Goal: Task Accomplishment & Management: Manage account settings

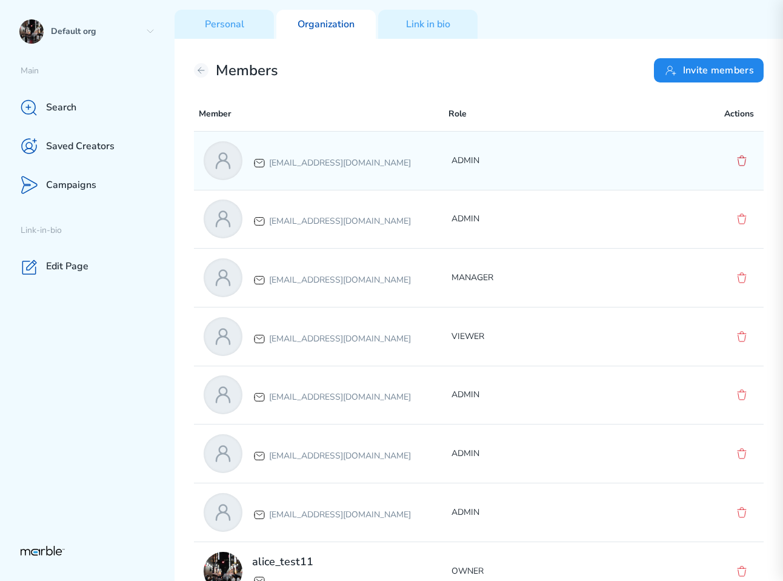
click at [745, 162] on icon at bounding box center [742, 161] width 8 height 10
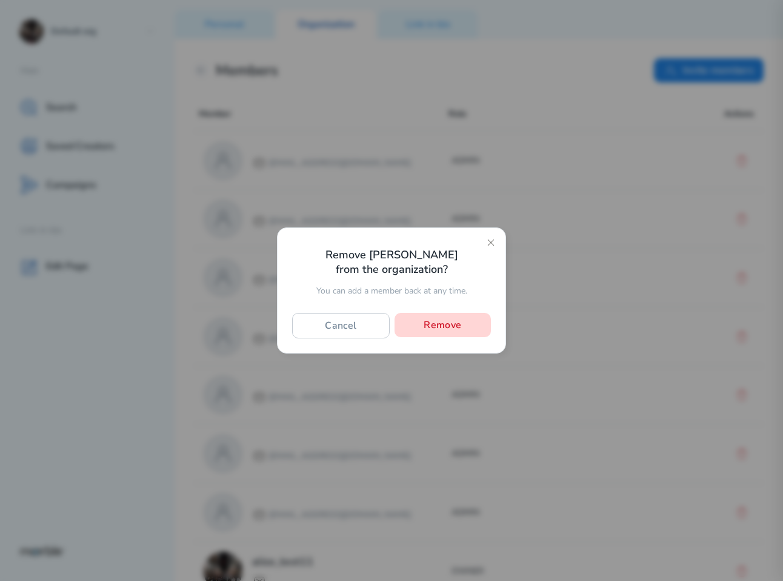
click at [446, 328] on button "Remove" at bounding box center [443, 325] width 96 height 24
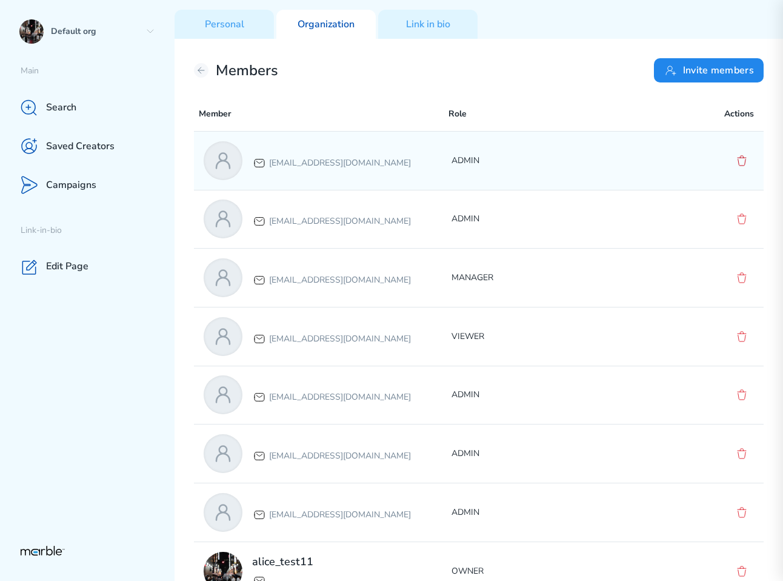
click at [741, 159] on icon at bounding box center [742, 160] width 15 height 15
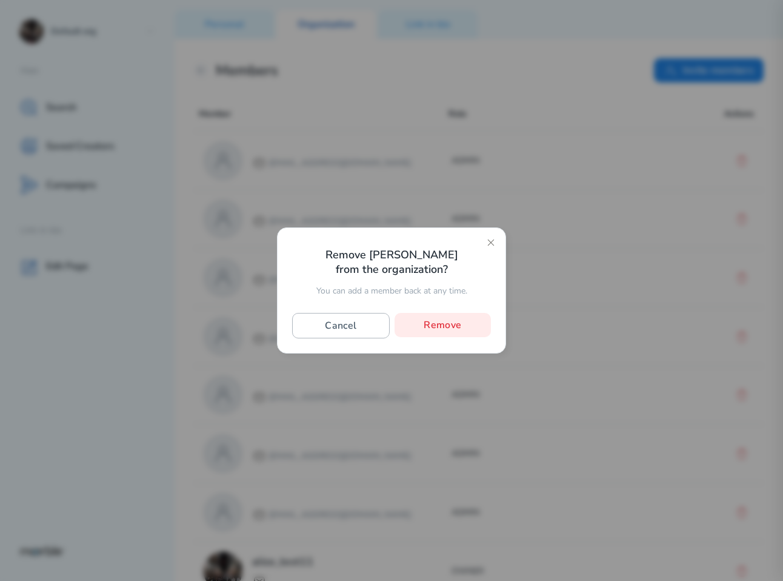
click at [367, 326] on button "Cancel" at bounding box center [341, 325] width 98 height 25
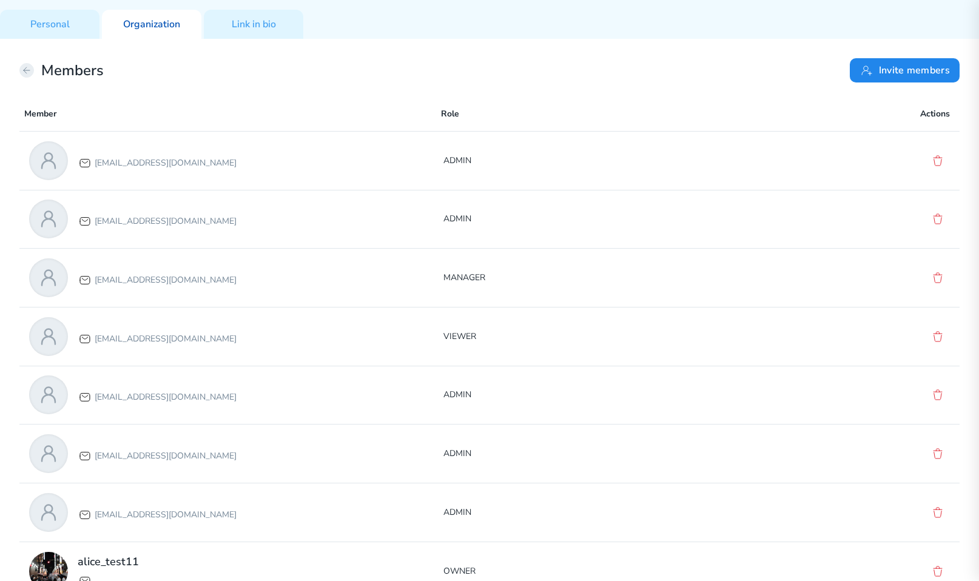
click at [24, 68] on icon at bounding box center [27, 70] width 10 height 10
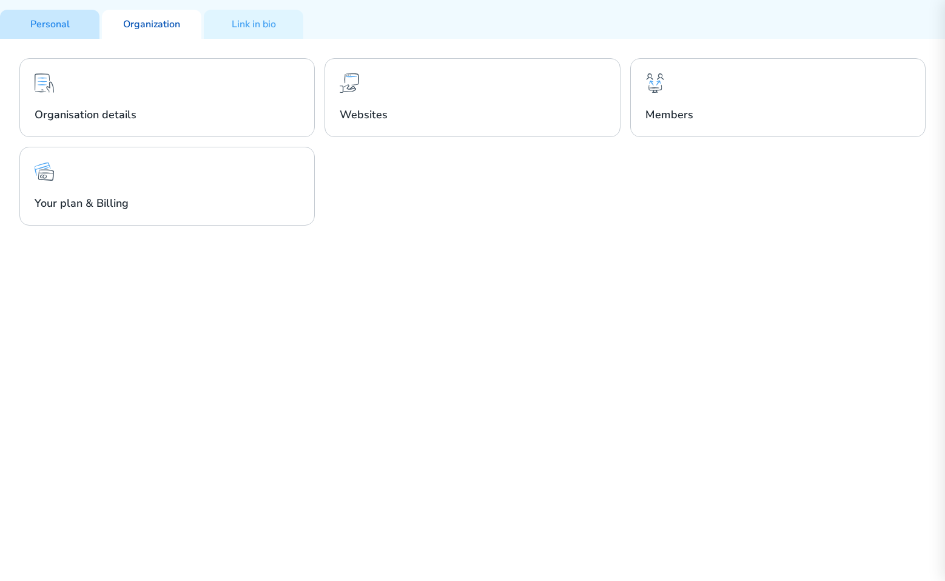
click at [44, 32] on div "Personal" at bounding box center [49, 24] width 99 height 29
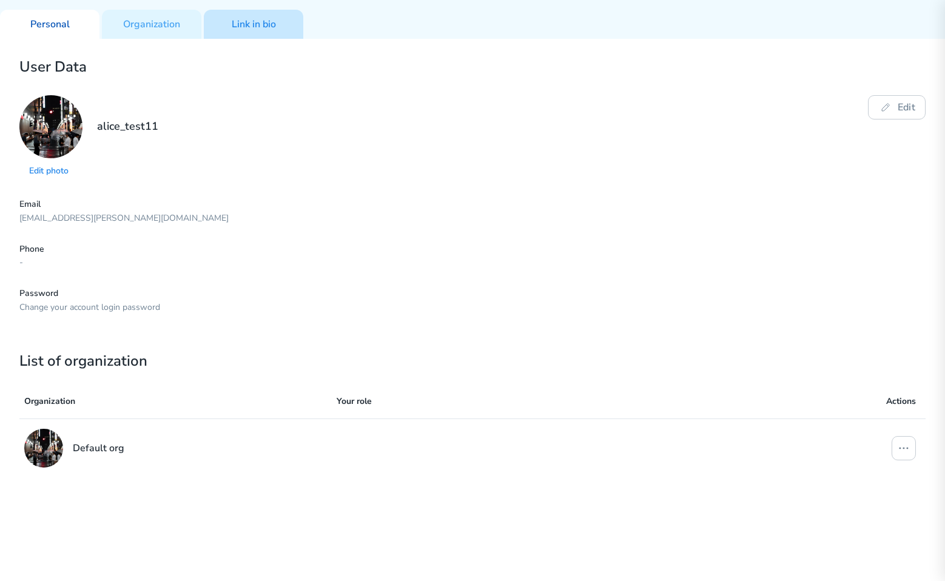
click at [240, 31] on div "Link in bio" at bounding box center [253, 24] width 99 height 29
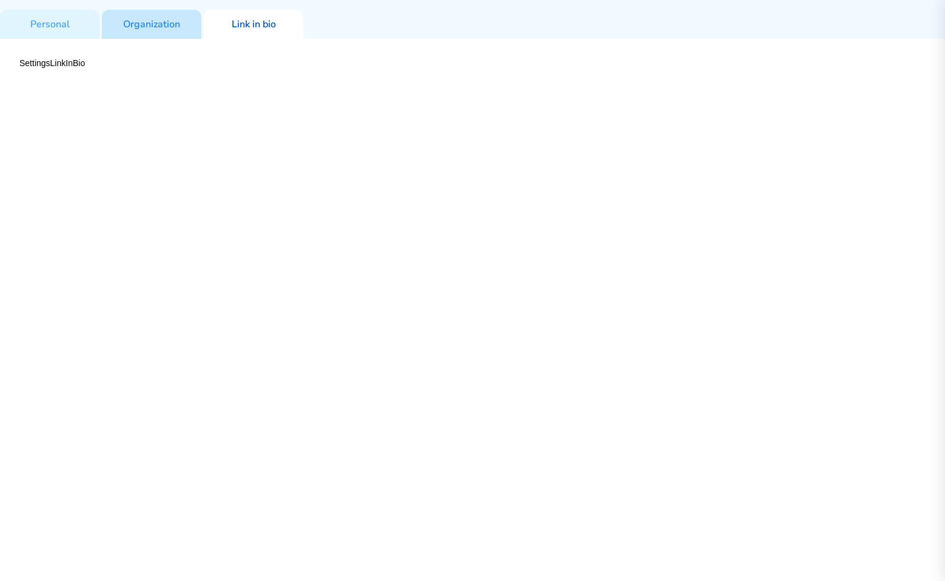
click at [173, 31] on div "Organization" at bounding box center [151, 24] width 99 height 29
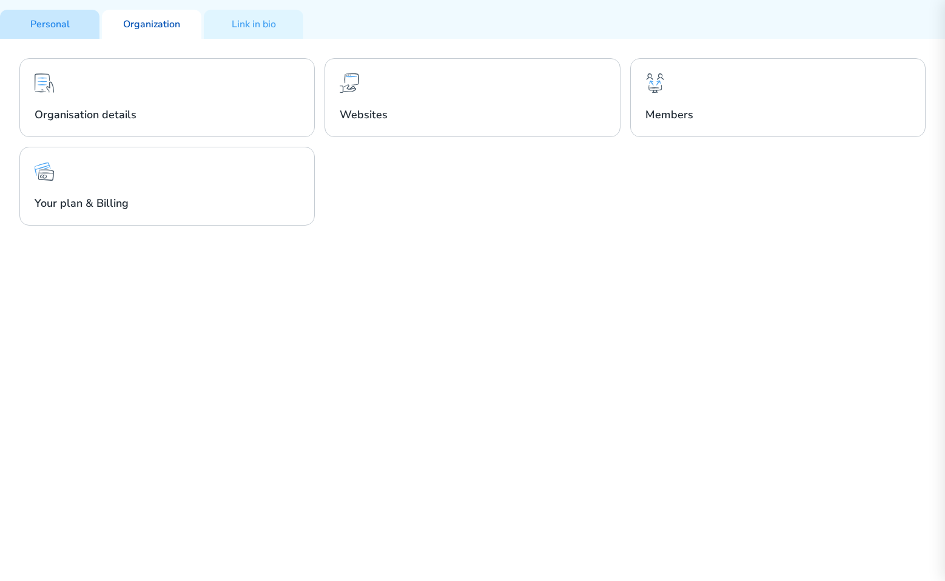
click at [74, 28] on div "Personal" at bounding box center [49, 24] width 99 height 29
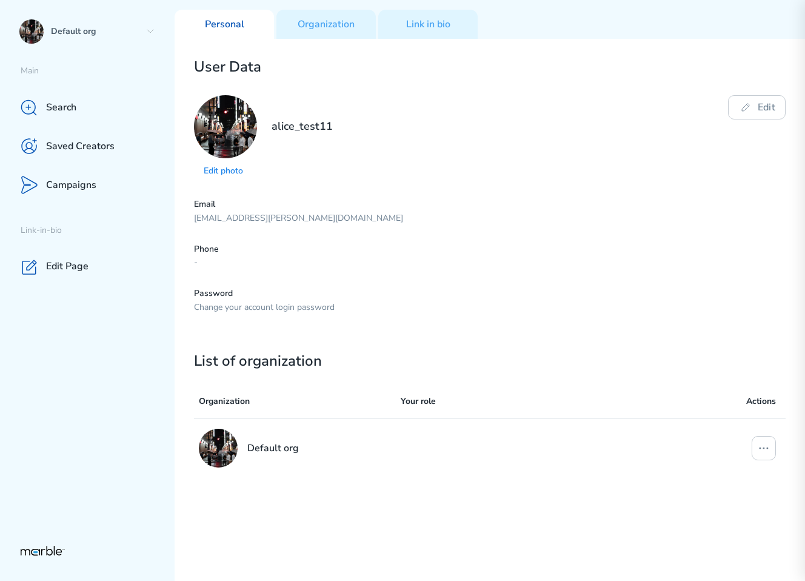
click at [655, 253] on p "Phone" at bounding box center [490, 250] width 592 height 12
click at [153, 33] on icon at bounding box center [151, 32] width 10 height 10
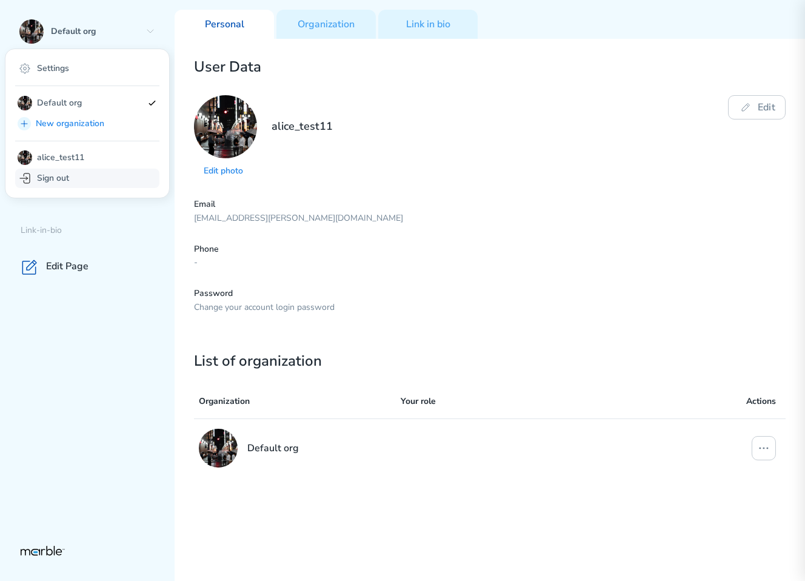
click at [98, 176] on div "Sign out" at bounding box center [87, 178] width 144 height 19
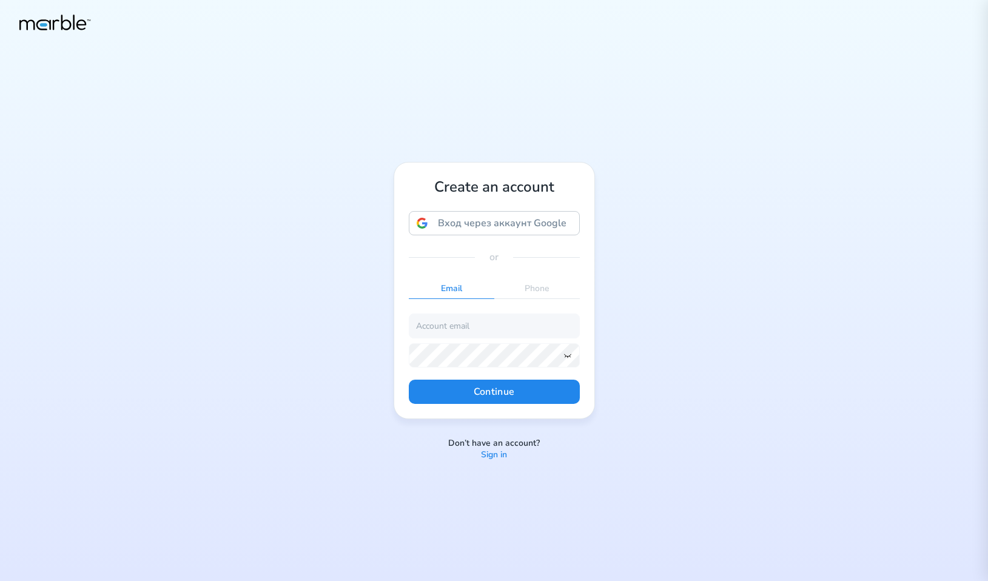
click at [692, 313] on div "Create an account Вход через аккаунт Google Вход через аккаунт Google. Откроетс…" at bounding box center [494, 290] width 988 height 581
click at [507, 332] on input "email" at bounding box center [494, 325] width 171 height 24
click at [462, 329] on input "[EMAIL_ADDRESS][DOMAIN_NAME]" at bounding box center [494, 325] width 171 height 24
type input "[EMAIL_ADDRESS][DOMAIN_NAME]"
click at [566, 353] on icon at bounding box center [568, 355] width 10 height 10
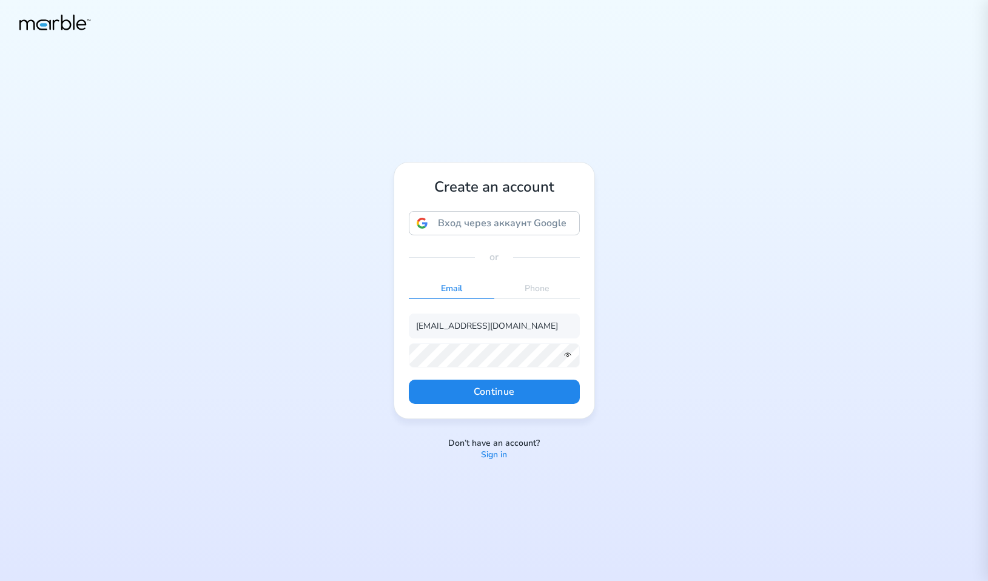
click at [501, 368] on form "[EMAIL_ADDRESS][DOMAIN_NAME] Continue" at bounding box center [494, 358] width 171 height 90
click at [538, 390] on button "Continue" at bounding box center [494, 392] width 171 height 24
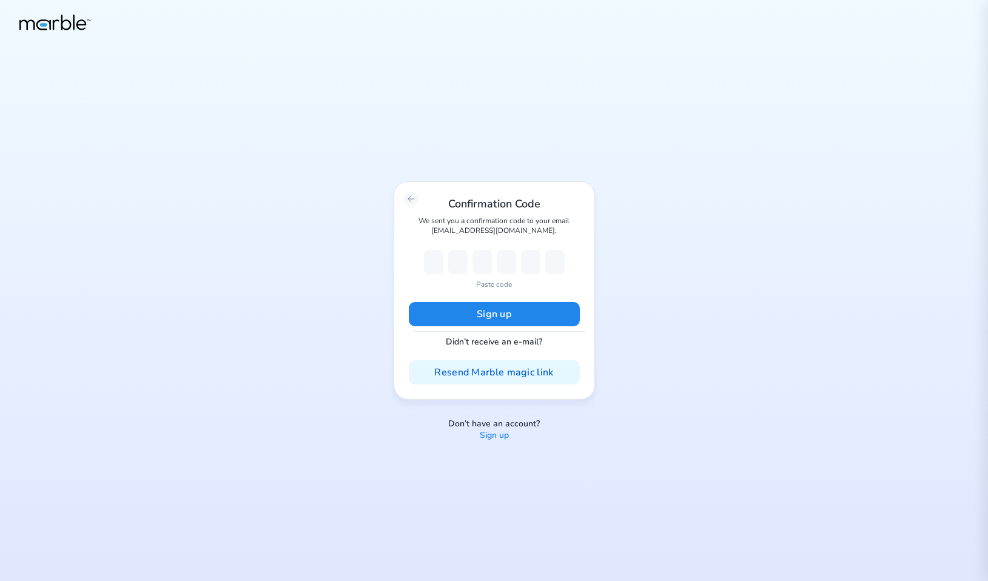
click at [747, 272] on div "Confirmation Code We sent you a confirmation code to your email [EMAIL_ADDRESS]…" at bounding box center [494, 290] width 988 height 581
click at [494, 286] on p "Paste code" at bounding box center [494, 284] width 36 height 11
type input "5"
type input "8"
type input "2"
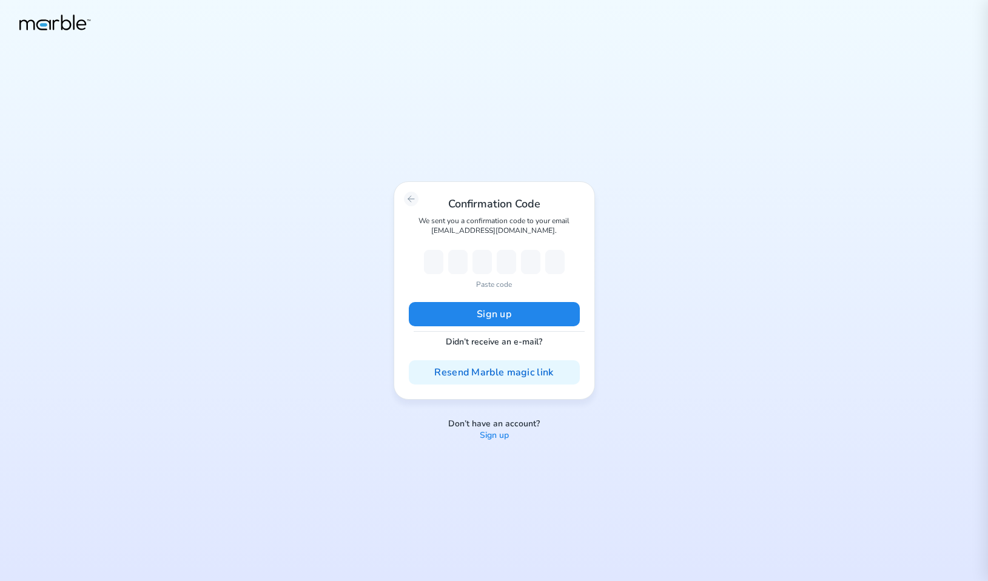
type input "3"
type input "1"
type input "6"
click at [547, 313] on button "Sign up" at bounding box center [494, 314] width 171 height 24
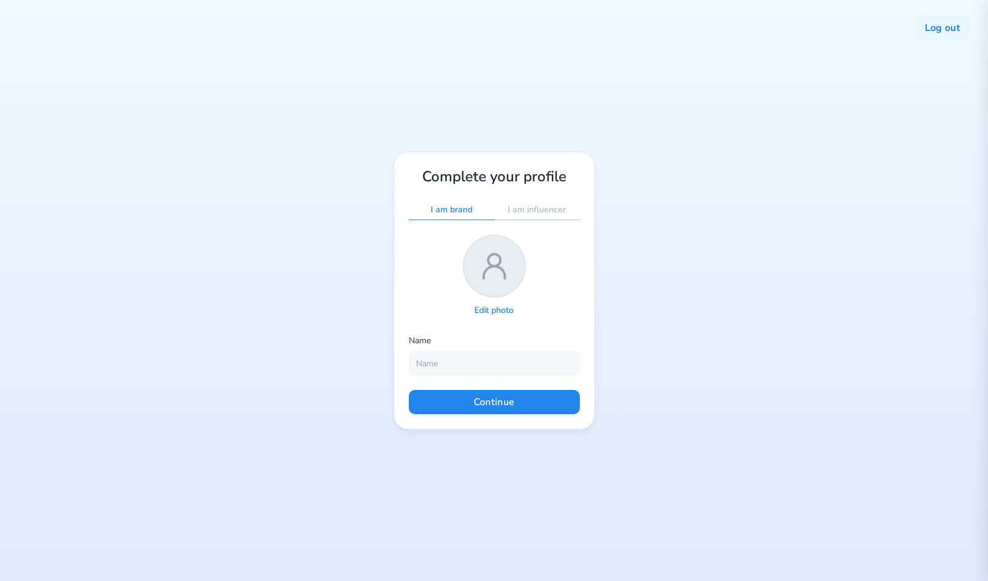
click at [490, 312] on p "Edit photo" at bounding box center [493, 311] width 39 height 12
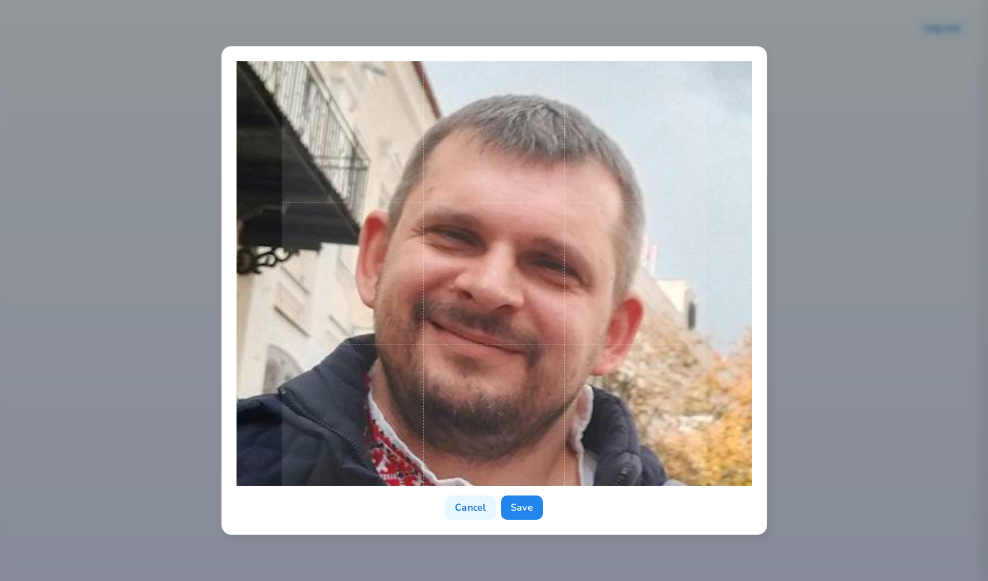
click at [614, 348] on span at bounding box center [494, 273] width 424 height 424
click at [532, 506] on button "Save" at bounding box center [522, 507] width 42 height 24
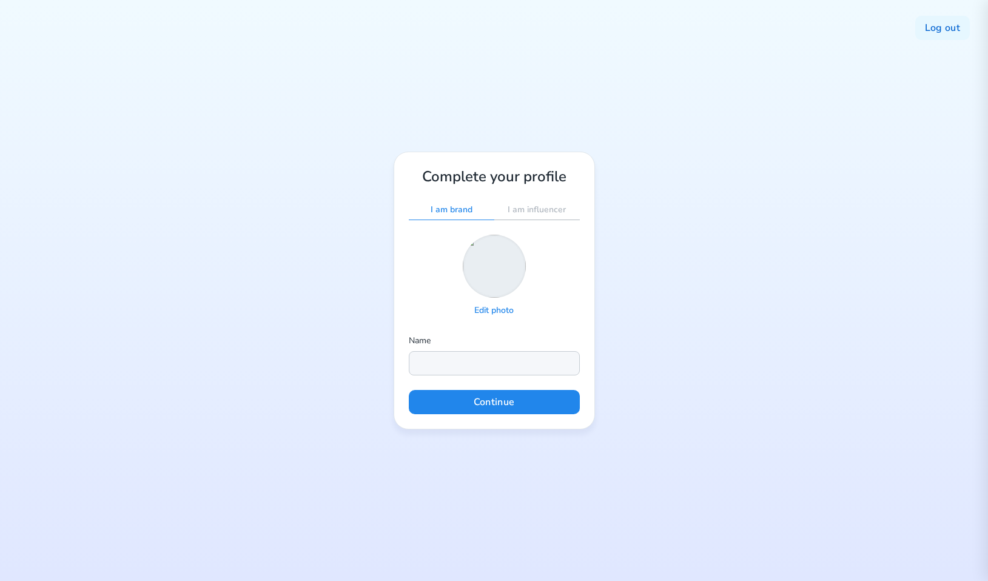
click at [514, 366] on input "text" at bounding box center [494, 363] width 171 height 24
click at [454, 363] on input "text" at bounding box center [494, 363] width 171 height 24
type input "Ь"
type input "Markouski"
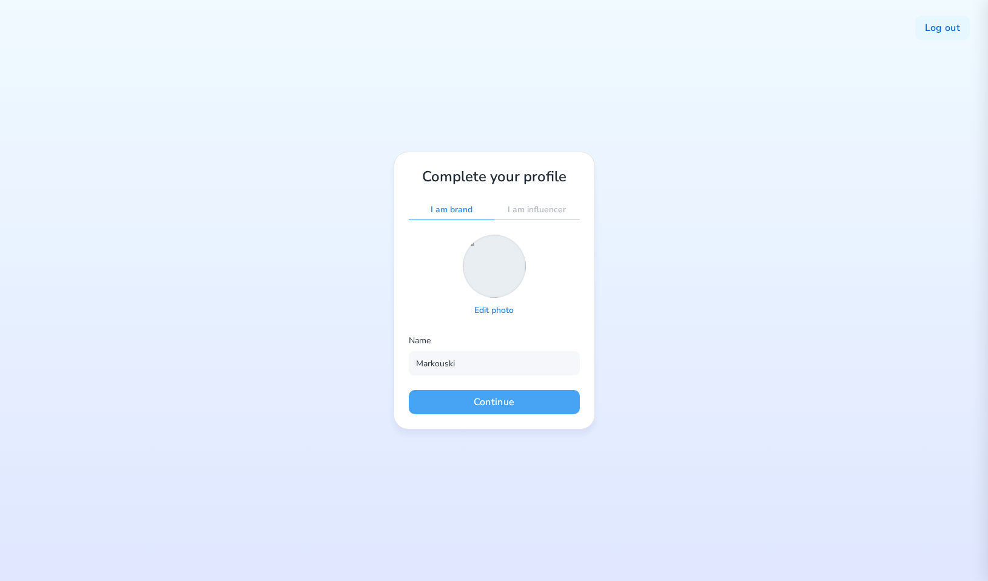
click at [535, 397] on button "Continue" at bounding box center [494, 402] width 171 height 24
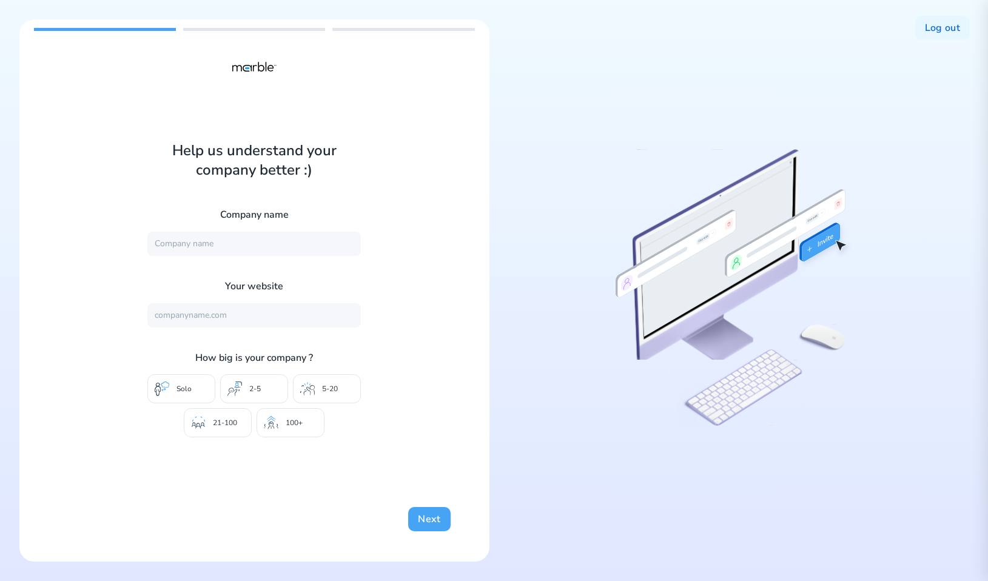
click at [432, 517] on button "Next" at bounding box center [429, 519] width 42 height 24
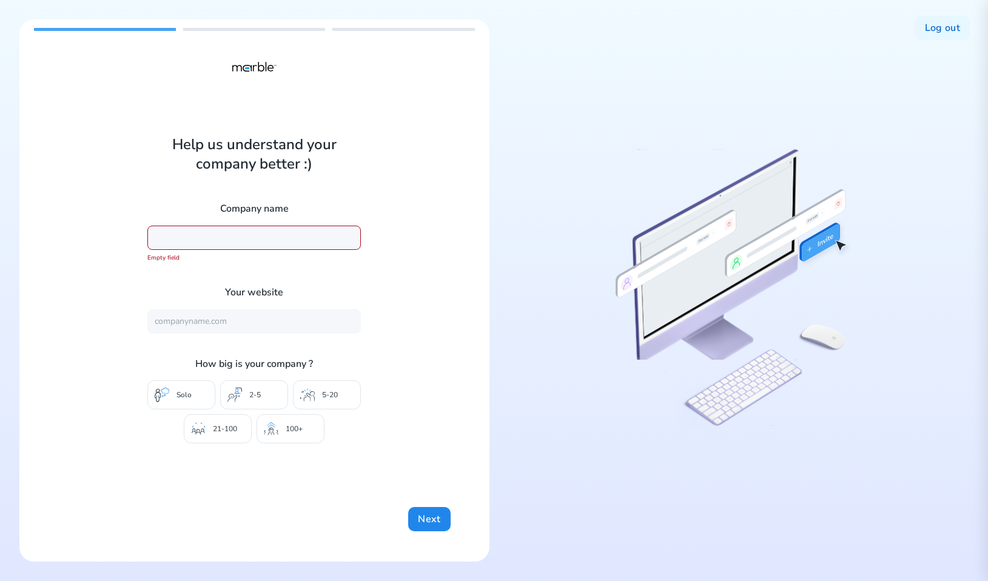
click at [232, 241] on input "text" at bounding box center [253, 238] width 213 height 24
type input "1"
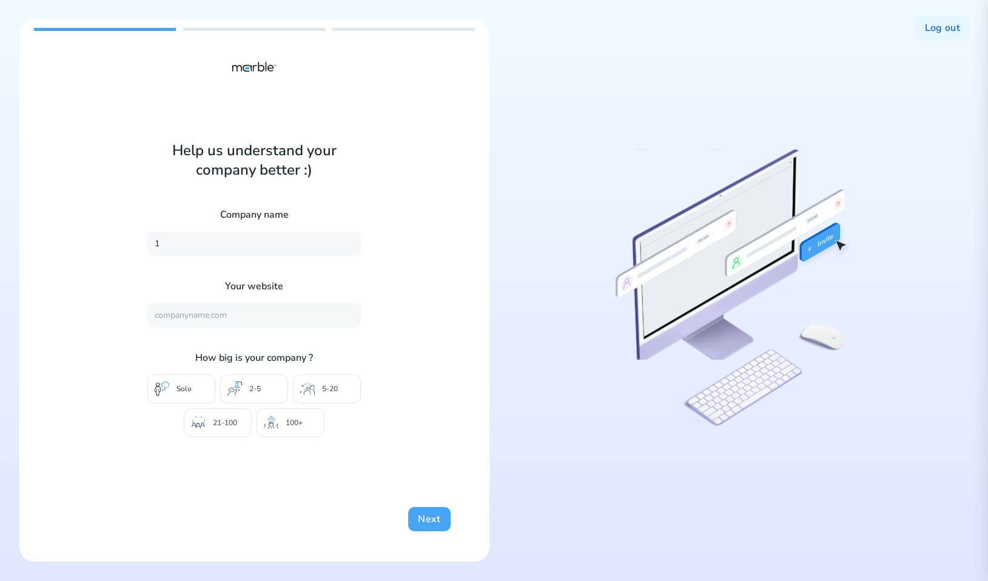
click at [435, 523] on button "Next" at bounding box center [429, 519] width 42 height 24
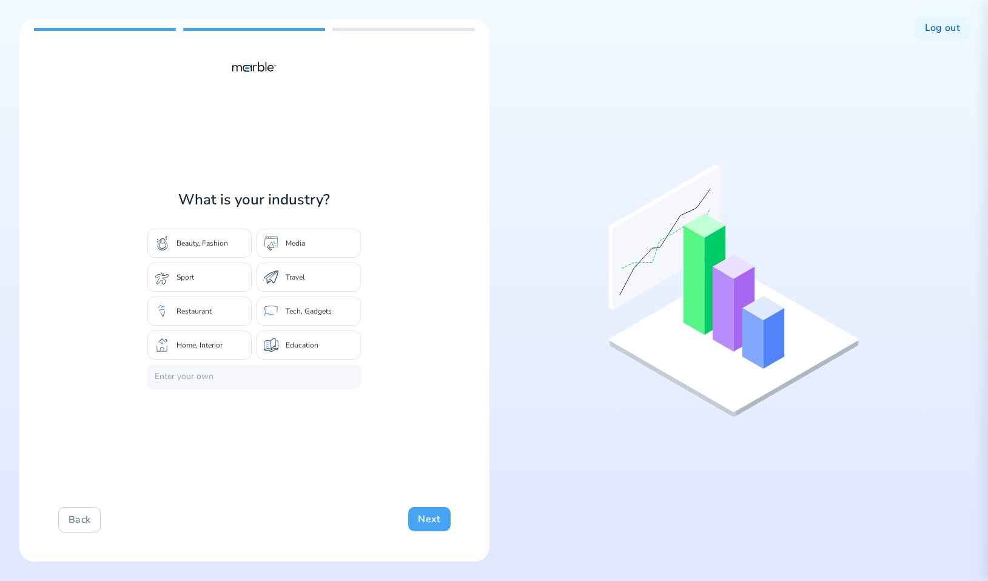
click at [436, 521] on button "Next" at bounding box center [429, 519] width 42 height 24
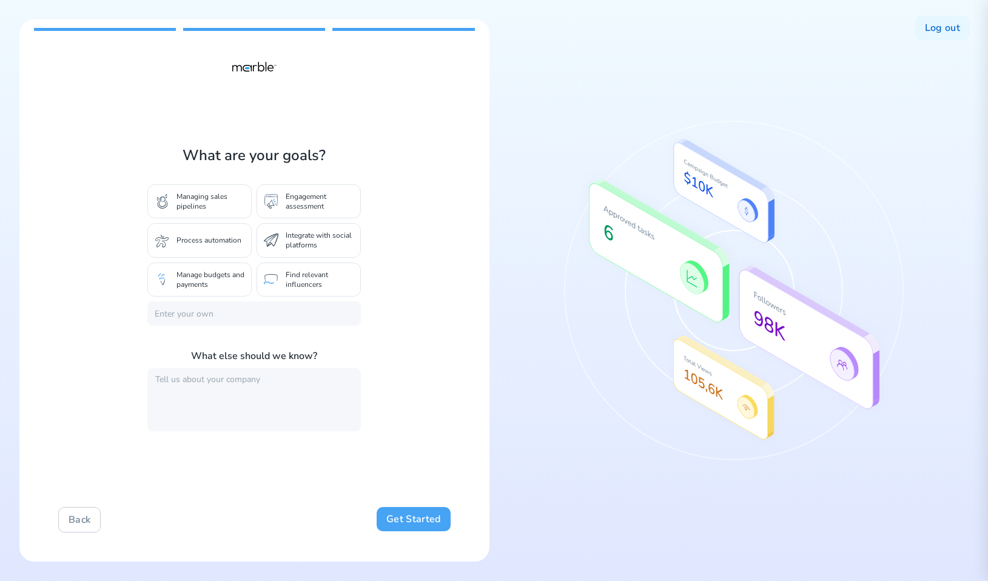
click at [436, 521] on button "Get Started" at bounding box center [413, 519] width 73 height 24
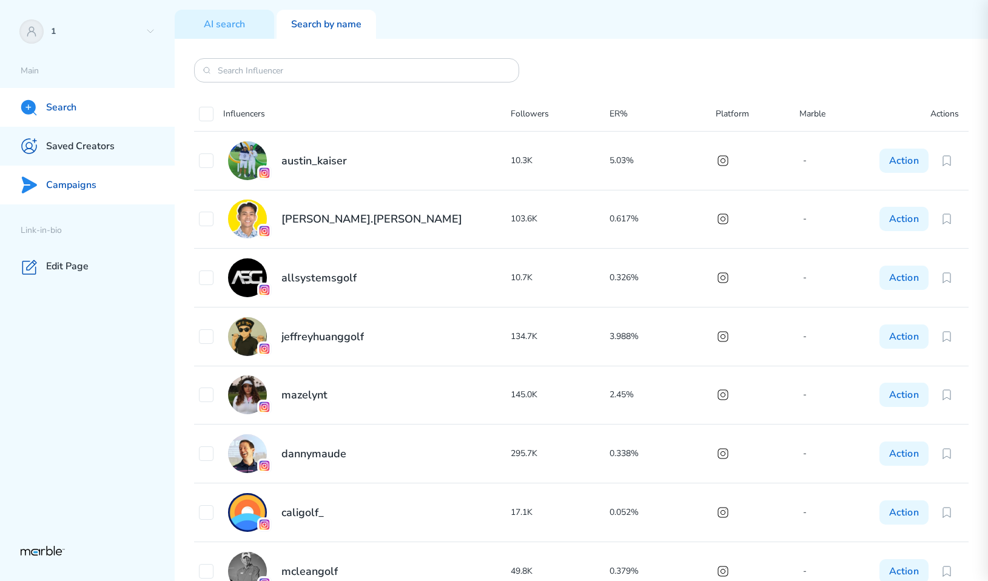
click at [85, 175] on div "Campaigns" at bounding box center [87, 185] width 175 height 39
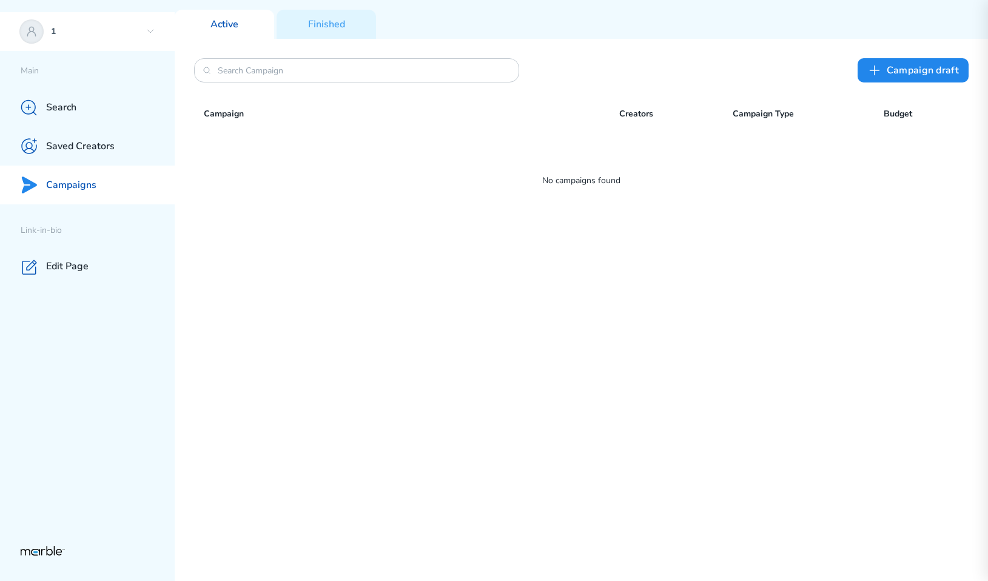
click at [146, 28] on icon at bounding box center [151, 32] width 10 height 10
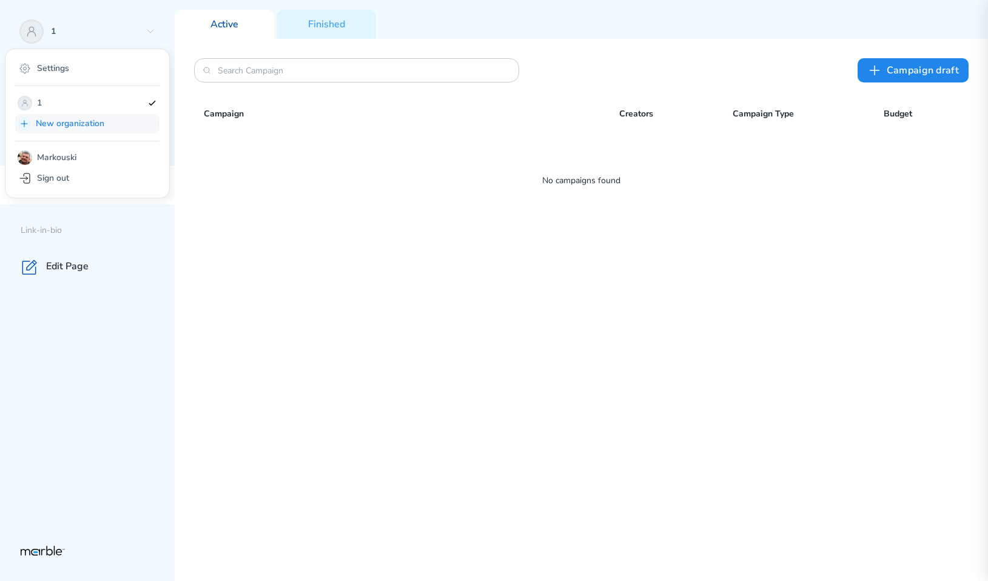
click at [89, 121] on p "New organization" at bounding box center [96, 123] width 120 height 15
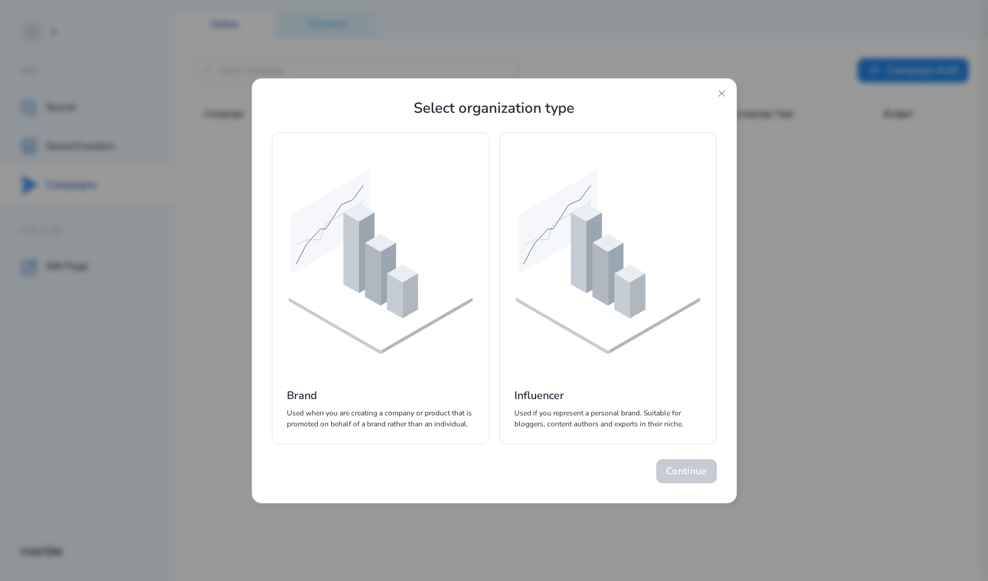
click at [597, 311] on icon at bounding box center [607, 296] width 184 height 107
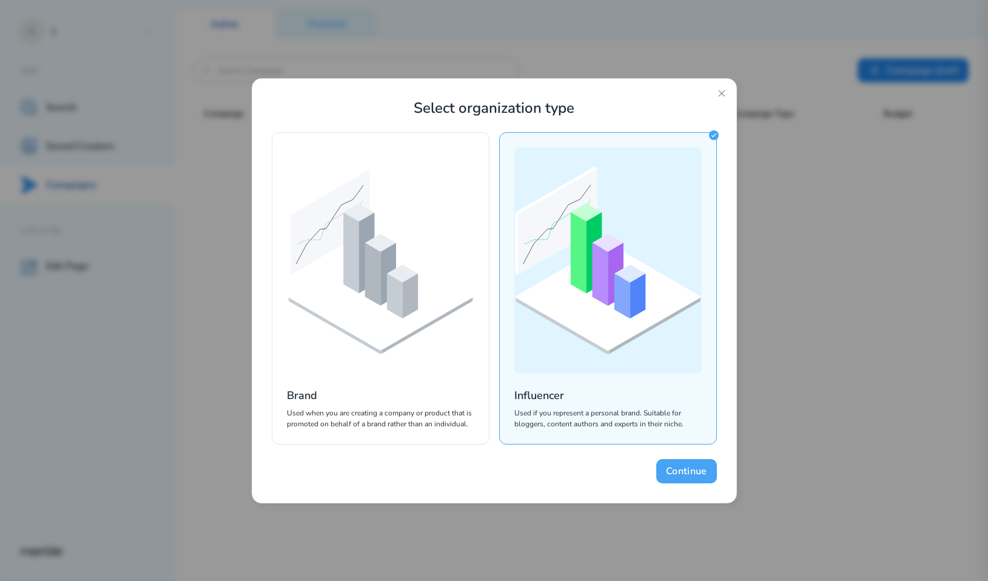
click at [695, 463] on button "Continue" at bounding box center [686, 471] width 60 height 24
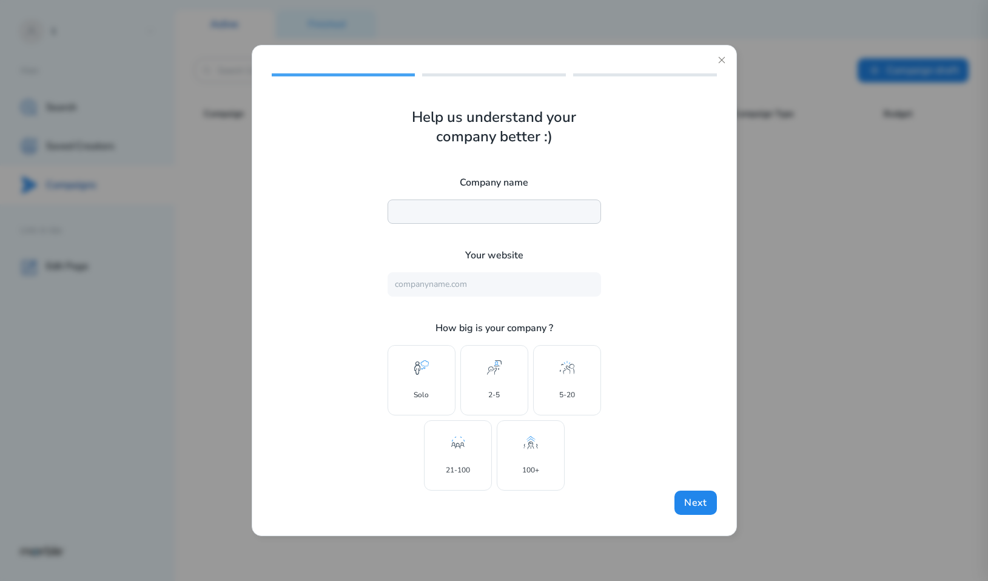
click at [520, 215] on input "text" at bounding box center [493, 211] width 213 height 24
type input "DashBouquet"
click at [686, 492] on button "Next" at bounding box center [695, 503] width 42 height 24
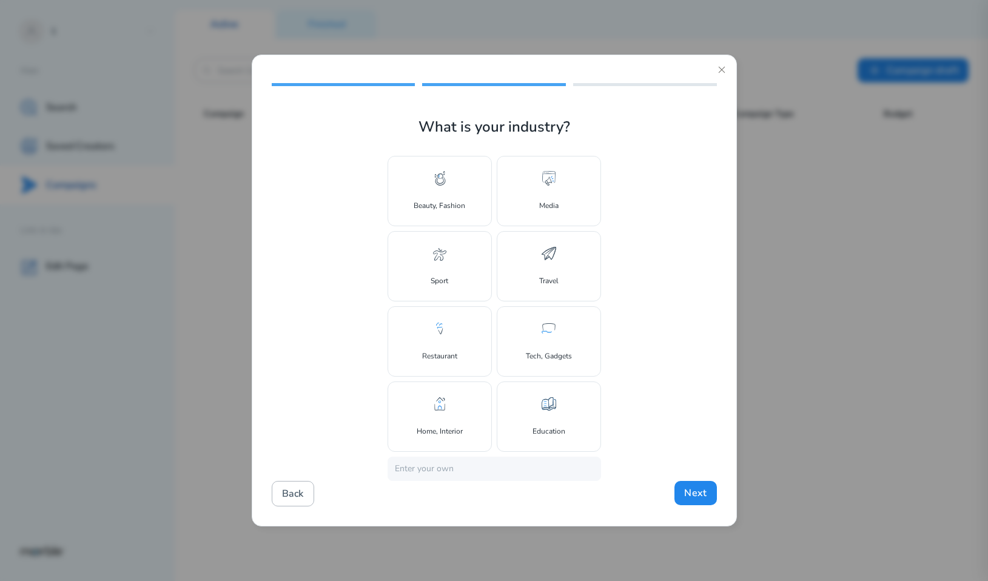
click at [306, 483] on button "Back" at bounding box center [293, 493] width 42 height 25
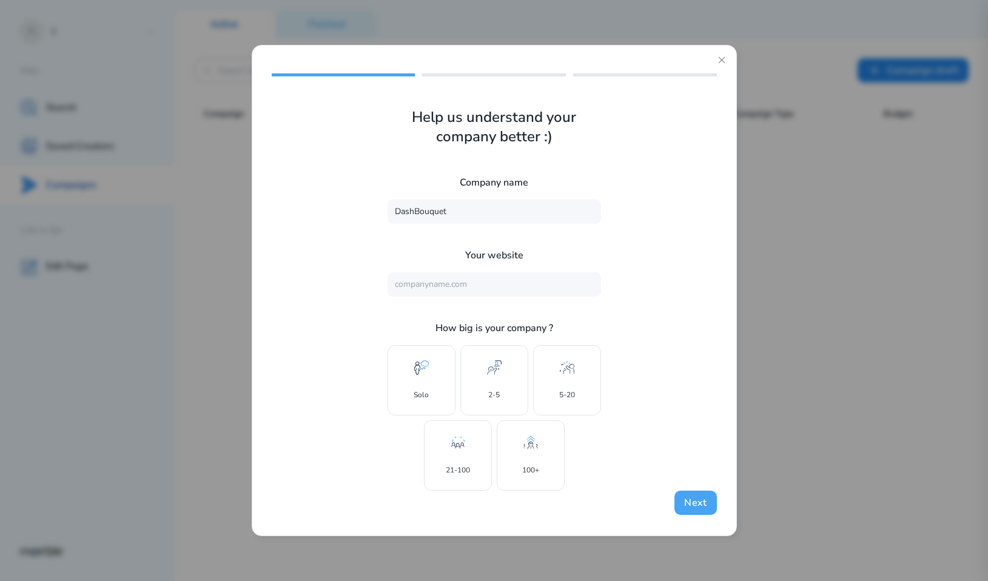
click at [699, 509] on button "Next" at bounding box center [695, 503] width 42 height 24
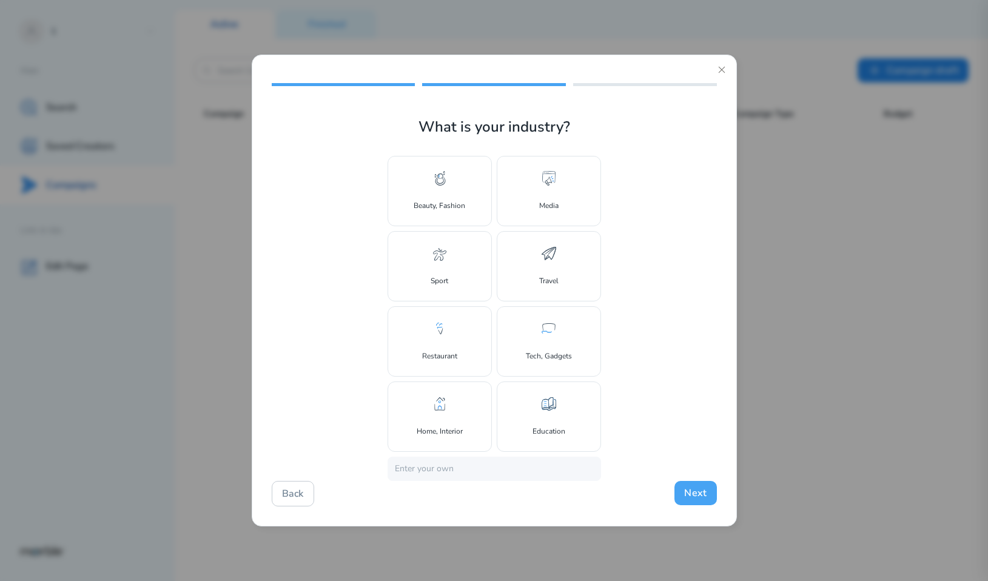
click at [695, 500] on button "Next" at bounding box center [695, 493] width 42 height 24
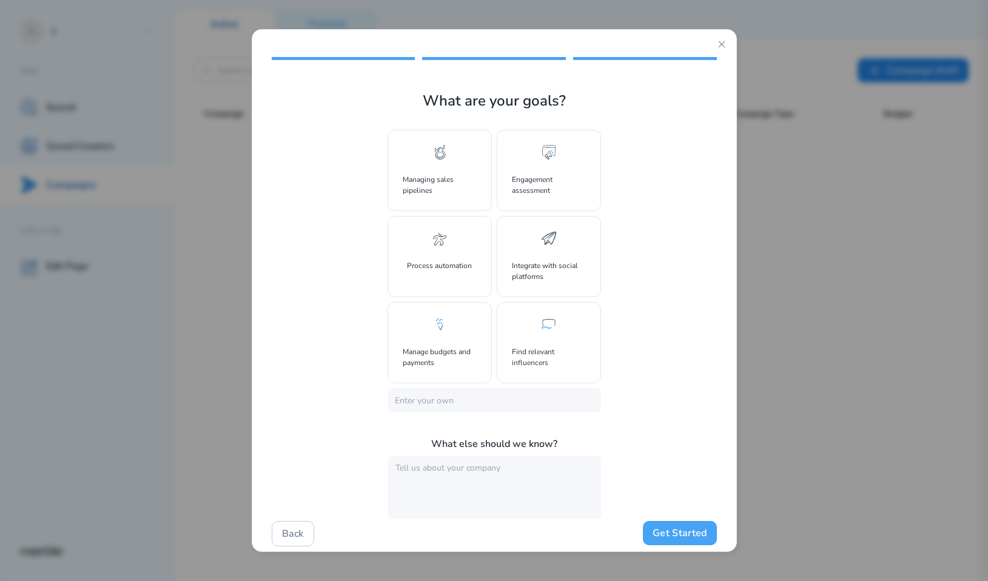
click at [686, 531] on button "Get Started" at bounding box center [679, 533] width 73 height 24
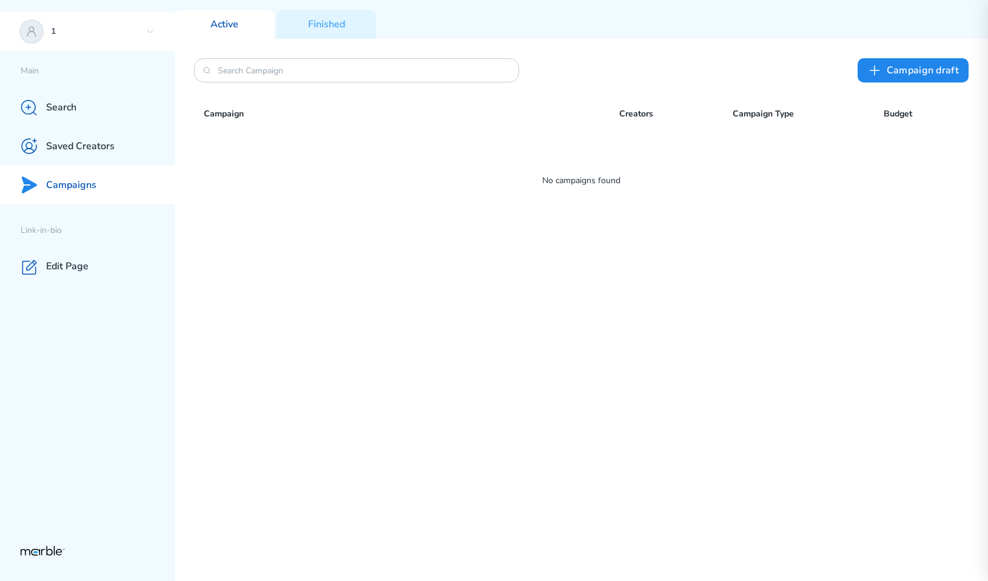
click at [153, 35] on icon at bounding box center [151, 32] width 10 height 10
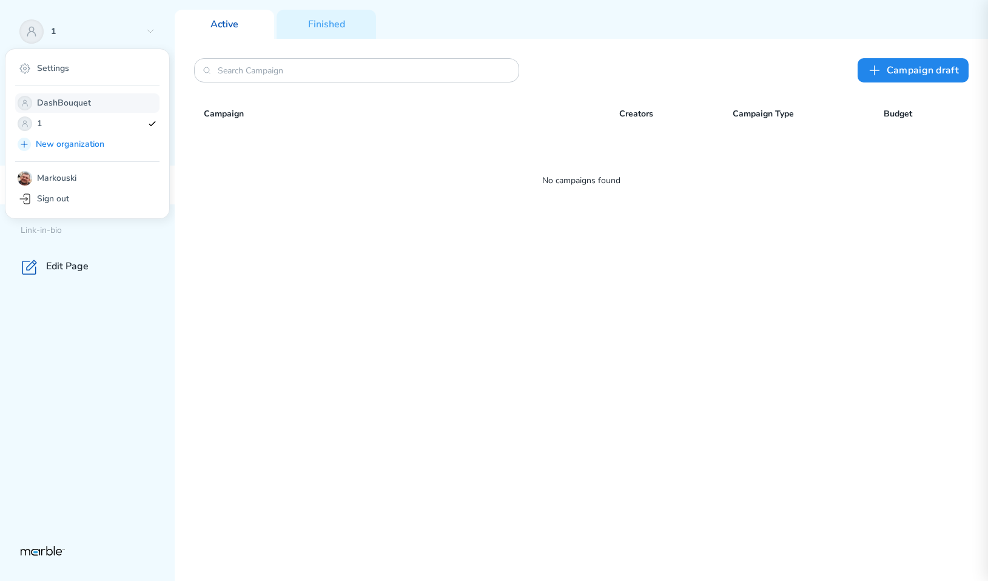
click at [90, 103] on p "DashBouquet" at bounding box center [90, 103] width 106 height 15
click at [99, 98] on p "DashBouquet" at bounding box center [90, 103] width 106 height 15
click at [93, 124] on p "1" at bounding box center [90, 123] width 106 height 15
click at [95, 107] on p "DashBouquet" at bounding box center [90, 103] width 106 height 15
click at [258, 246] on div "Сampaign draft Campaign Creators Campaign Type Budget No campaigns found" at bounding box center [581, 310] width 813 height 542
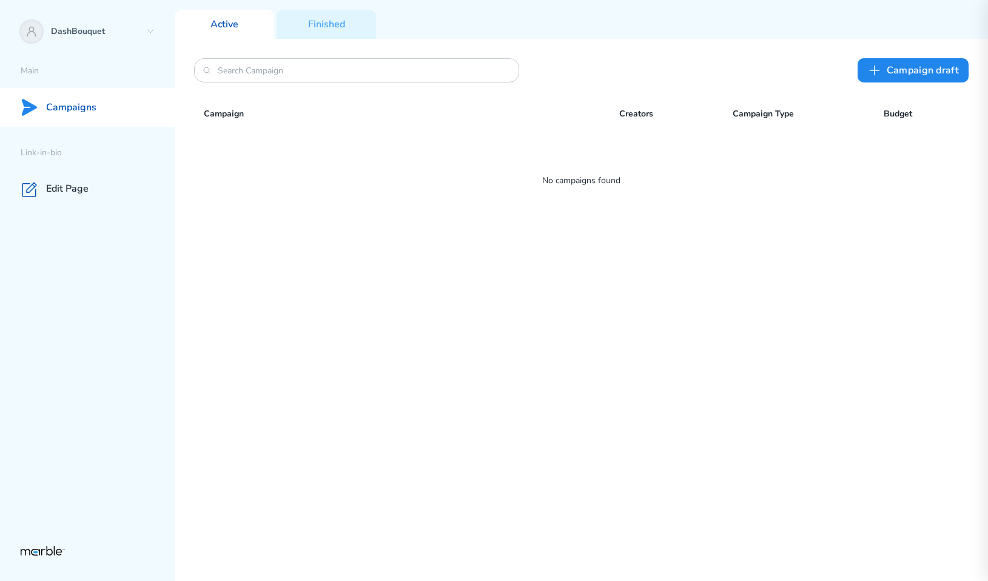
click at [121, 105] on div "Campaigns" at bounding box center [87, 107] width 175 height 39
click at [334, 22] on p "Finished" at bounding box center [326, 24] width 37 height 13
click at [235, 21] on p "Active" at bounding box center [224, 24] width 28 height 13
click at [273, 164] on div "Сampaign draft Campaign Creators Campaign Type Budget No campaigns found" at bounding box center [581, 310] width 813 height 542
click at [126, 109] on div "Campaigns" at bounding box center [87, 107] width 175 height 39
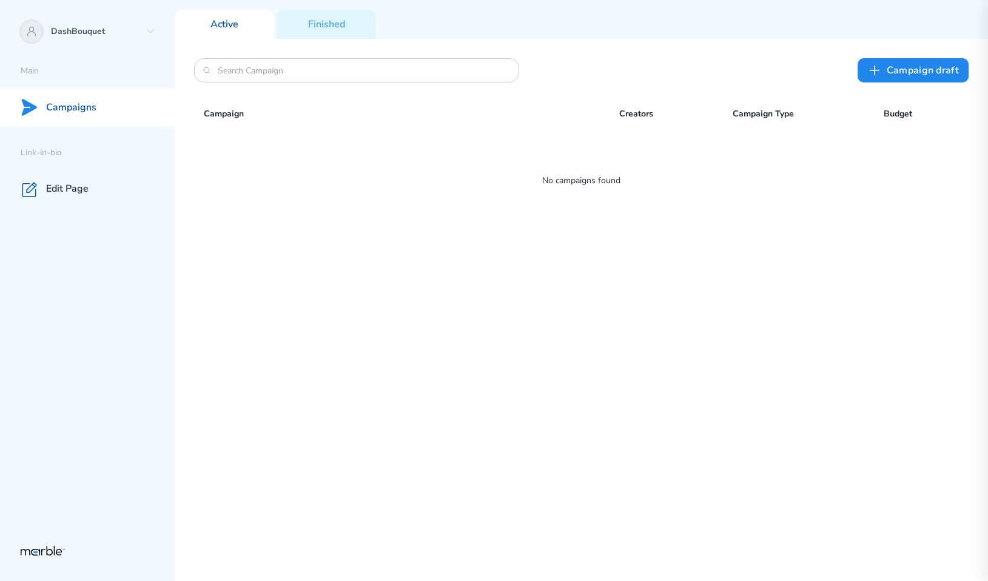
click at [270, 167] on div "Сampaign draft Campaign Creators Campaign Type Budget No campaigns found" at bounding box center [581, 310] width 813 height 542
click at [148, 30] on icon at bounding box center [150, 31] width 6 height 3
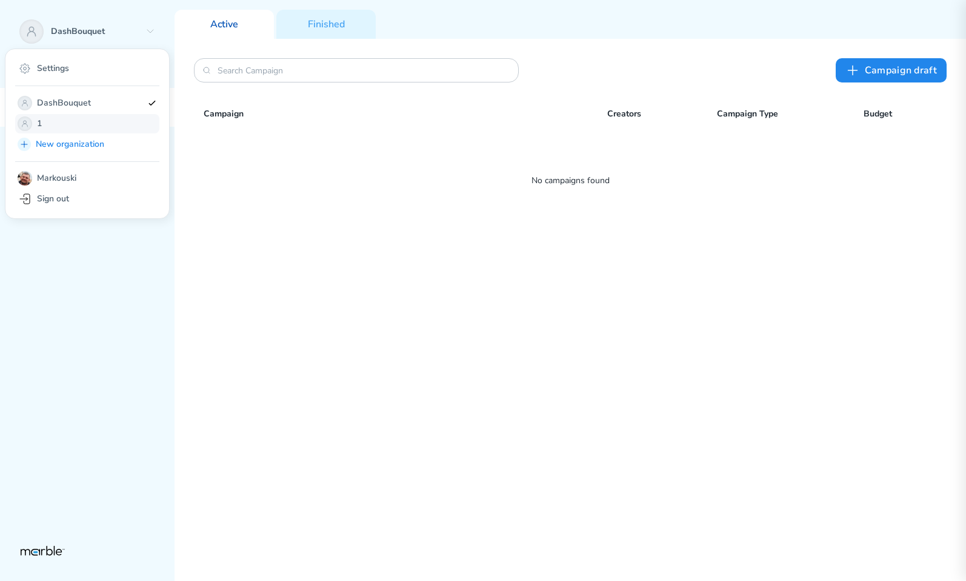
click at [102, 122] on p "1" at bounding box center [90, 123] width 106 height 15
click at [799, 227] on div "Сampaign draft Campaign Creators Campaign Type Budget No campaigns found" at bounding box center [571, 310] width 792 height 542
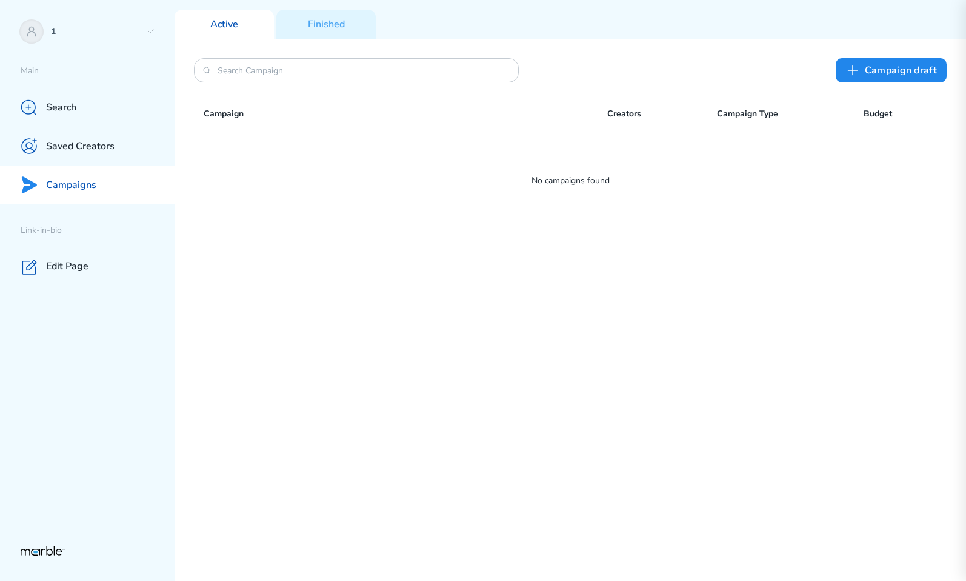
click at [799, 261] on div "Сampaign draft Campaign Creators Campaign Type Budget No campaigns found" at bounding box center [571, 310] width 792 height 542
